Goal: Transaction & Acquisition: Book appointment/travel/reservation

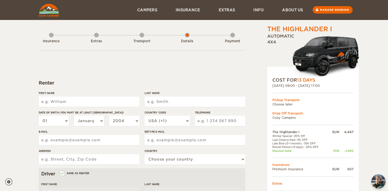
click at [67, 98] on input "First Name" at bounding box center [89, 102] width 100 height 10
type input "Mauro"
type input "Jordao Neto"
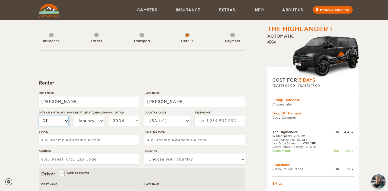
select select "30"
select select "06"
select select "07"
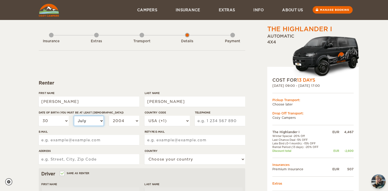
select select "07"
select select "1999"
select select "1994"
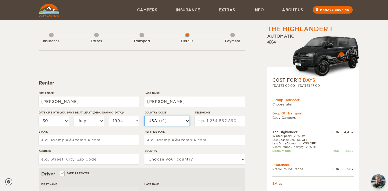
click at [170, 117] on select "USA (+1) UK (+44) Germany (+49) Algeria (+213) Andorra (+376) Angola (+244) Ang…" at bounding box center [166, 121] width 45 height 10
select select "55"
click at [144, 116] on select "USA (+1) UK (+44) Germany (+49) Algeria (+213) Andorra (+376) Angola (+244) Ang…" at bounding box center [166, 121] width 45 height 10
click at [212, 117] on input "Telephone" at bounding box center [220, 121] width 50 height 10
type input "19993370005"
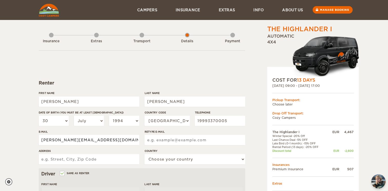
type input "mauro_netoo@hotmail.com"
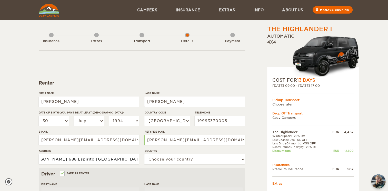
scroll to position [0, 17]
type input "RUa Floriano Peixoto 688 Espirito Santo do Pinhal SP"
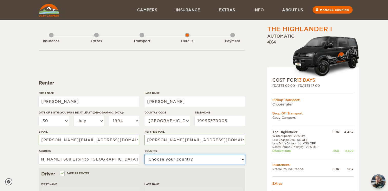
scroll to position [0, 0]
select select "29"
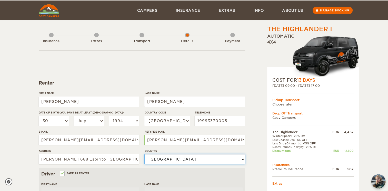
scroll to position [51, 0]
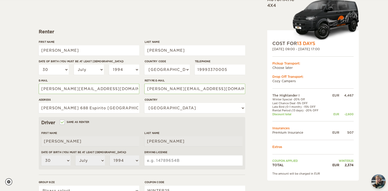
click at [170, 159] on input "Driving License" at bounding box center [193, 161] width 98 height 10
paste input "05617350510"
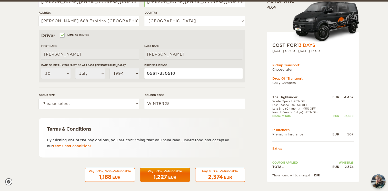
scroll to position [142, 0]
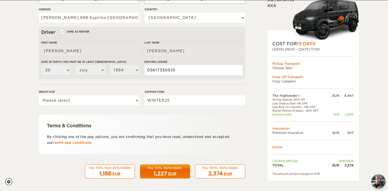
type input "05617350510"
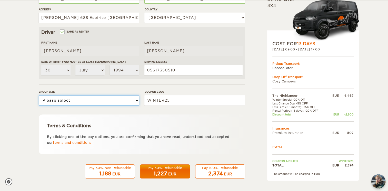
drag, startPoint x: 77, startPoint y: 101, endPoint x: 75, endPoint y: 116, distance: 15.5
click at [77, 101] on select "Please select 1 2" at bounding box center [89, 100] width 100 height 10
click at [70, 104] on select "Please select 1 2" at bounding box center [89, 100] width 100 height 10
select select "2"
click at [39, 95] on select "Please select 1 2" at bounding box center [89, 100] width 100 height 10
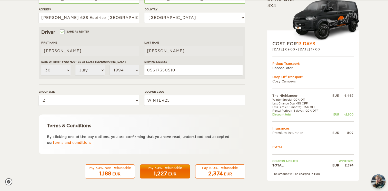
click at [217, 175] on span "2,374" at bounding box center [215, 174] width 15 height 6
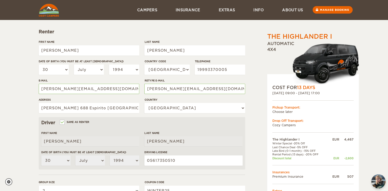
scroll to position [39, 0]
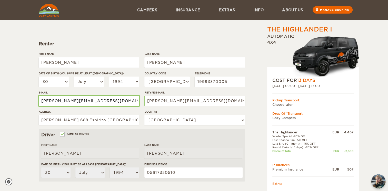
drag, startPoint x: 107, startPoint y: 100, endPoint x: 0, endPoint y: 100, distance: 106.6
click at [0, 100] on div "The Highlander I Expand Collapse Total 2,374 EUR Automatic 4x4 COST FOR 13 Days…" at bounding box center [194, 127] width 388 height 333
type input "neto@mecamau.com.br"
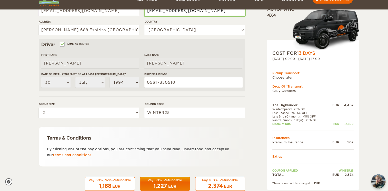
scroll to position [142, 0]
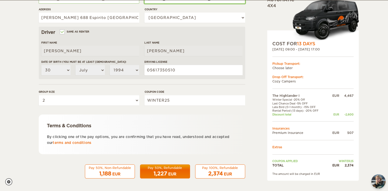
type input "neto@mecamau.com.br"
click at [224, 175] on div "EUR" at bounding box center [228, 174] width 8 height 5
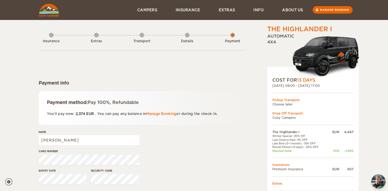
click at [89, 146] on div "Name [PERSON_NAME]" at bounding box center [89, 139] width 100 height 19
click at [88, 144] on input "[PERSON_NAME]" at bounding box center [89, 140] width 100 height 10
type input "[PERSON_NAME] [PERSON_NAME]"
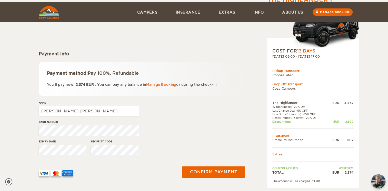
scroll to position [51, 0]
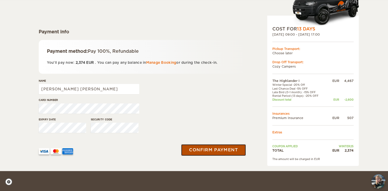
click at [224, 152] on button "Confirm payment" at bounding box center [213, 150] width 65 height 12
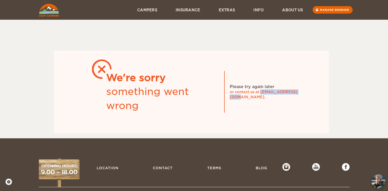
drag, startPoint x: 300, startPoint y: 95, endPoint x: 261, endPoint y: 93, distance: 39.0
click at [261, 93] on div "or contact us at [EMAIL_ADDRESS][DOMAIN_NAME]." at bounding box center [268, 94] width 77 height 10
drag, startPoint x: 261, startPoint y: 93, endPoint x: 263, endPoint y: 104, distance: 11.4
click at [263, 104] on div "We're sorry something went wrong Please try again later or contact us at [EMAIL…" at bounding box center [191, 91] width 275 height 83
click at [262, 98] on div "We're sorry something went wrong Please try again later or contact us at [EMAIL…" at bounding box center [191, 91] width 275 height 83
